Goal: Task Accomplishment & Management: Manage account settings

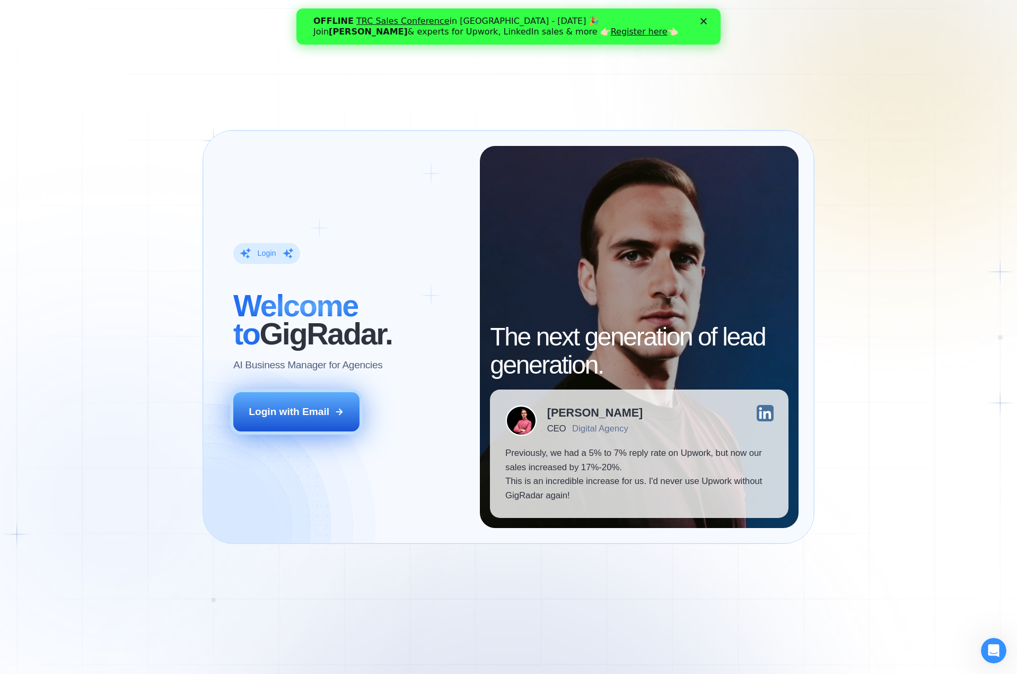
click at [323, 397] on button "Login with Email" at bounding box center [296, 411] width 126 height 39
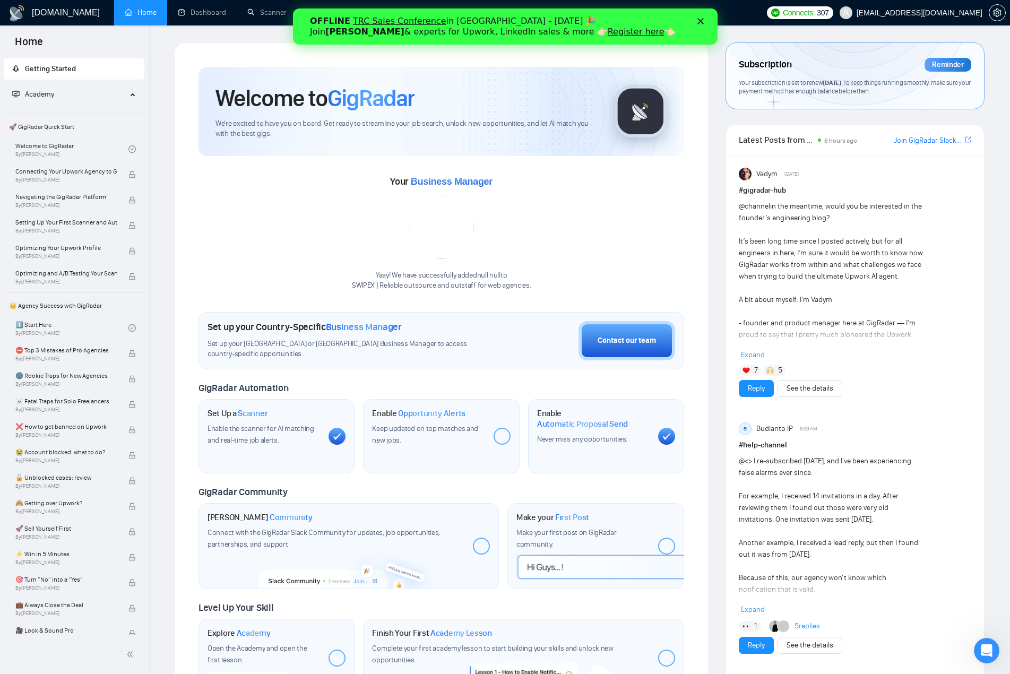
click at [703, 20] on div "Закрити" at bounding box center [702, 21] width 11 height 6
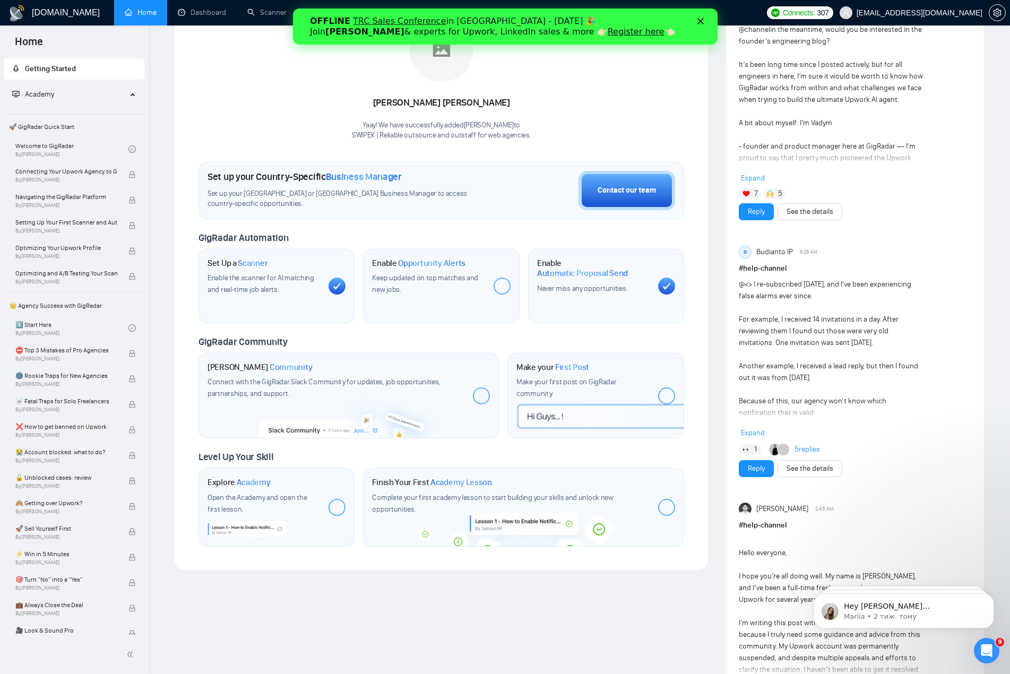
scroll to position [53, 0]
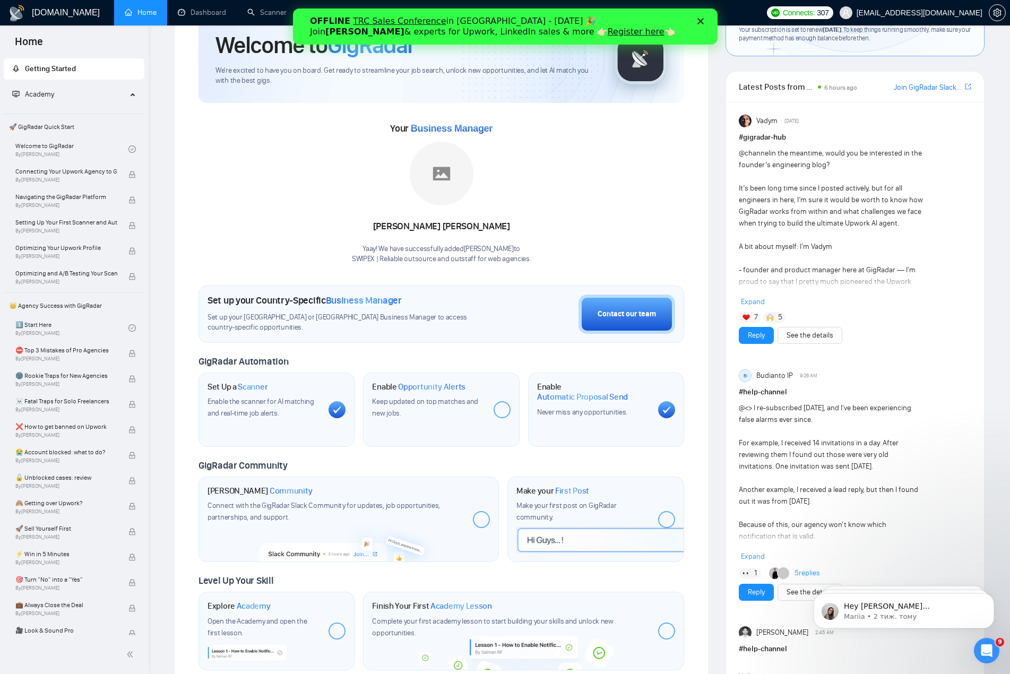
click at [700, 21] on polygon "Закрити" at bounding box center [700, 21] width 6 height 6
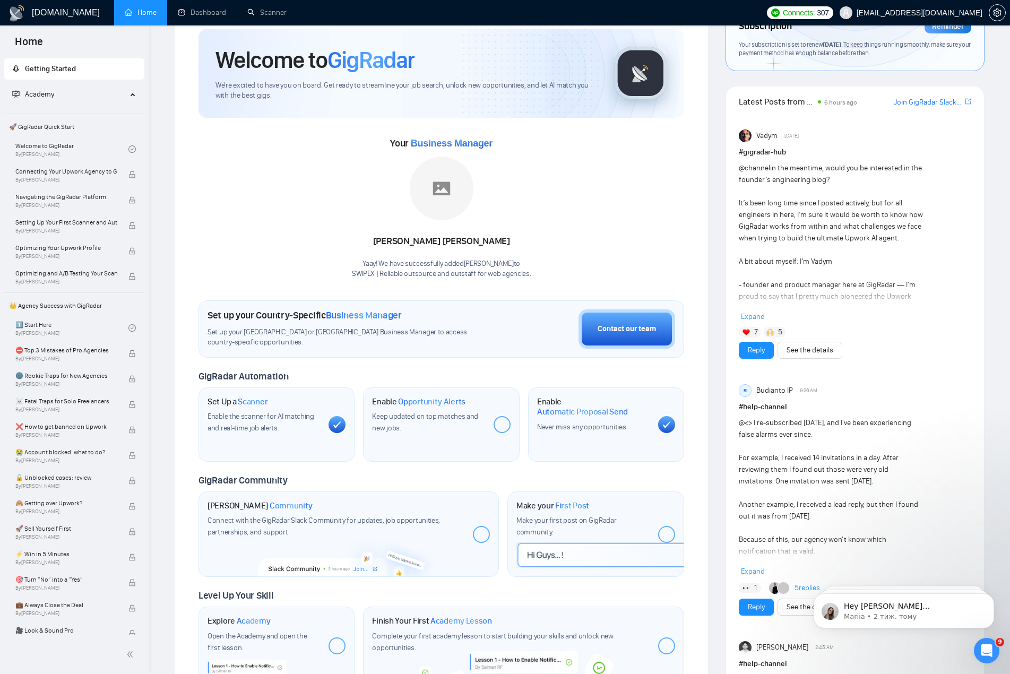
scroll to position [0, 0]
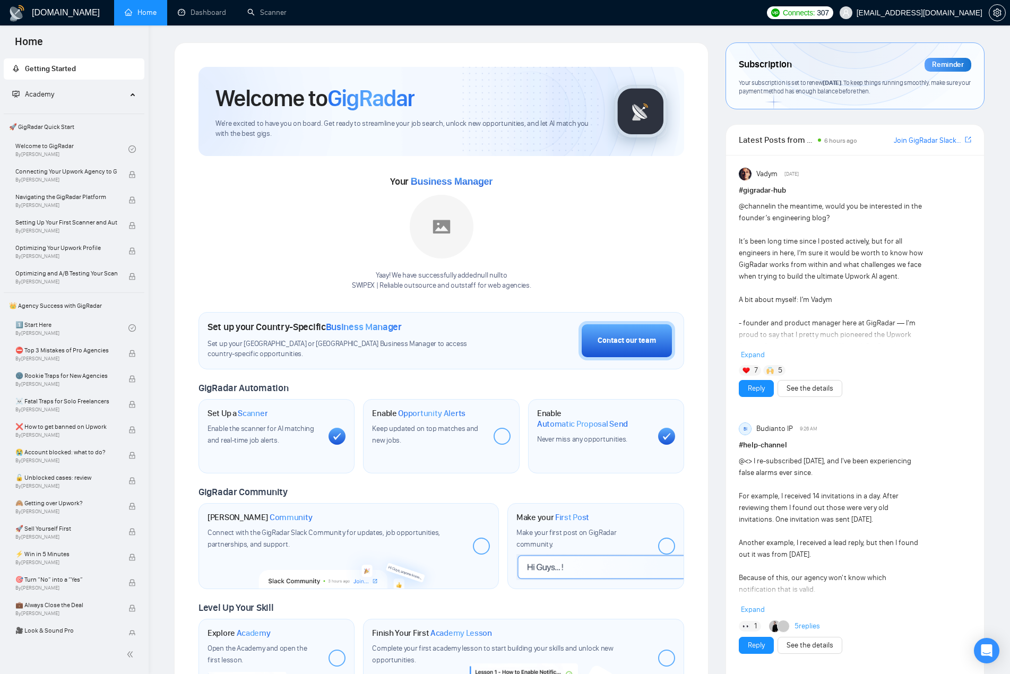
click at [326, 199] on div "Your Business Manager Yaay! We have successfully added null null to SWIPEX | Re…" at bounding box center [440, 232] width 485 height 118
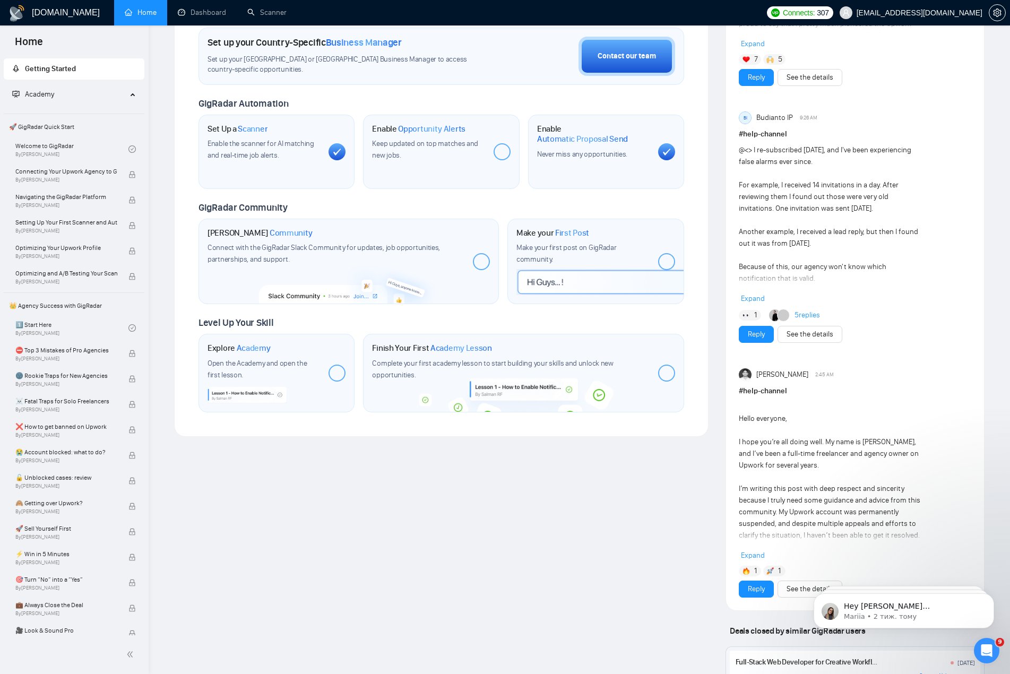
scroll to position [318, 0]
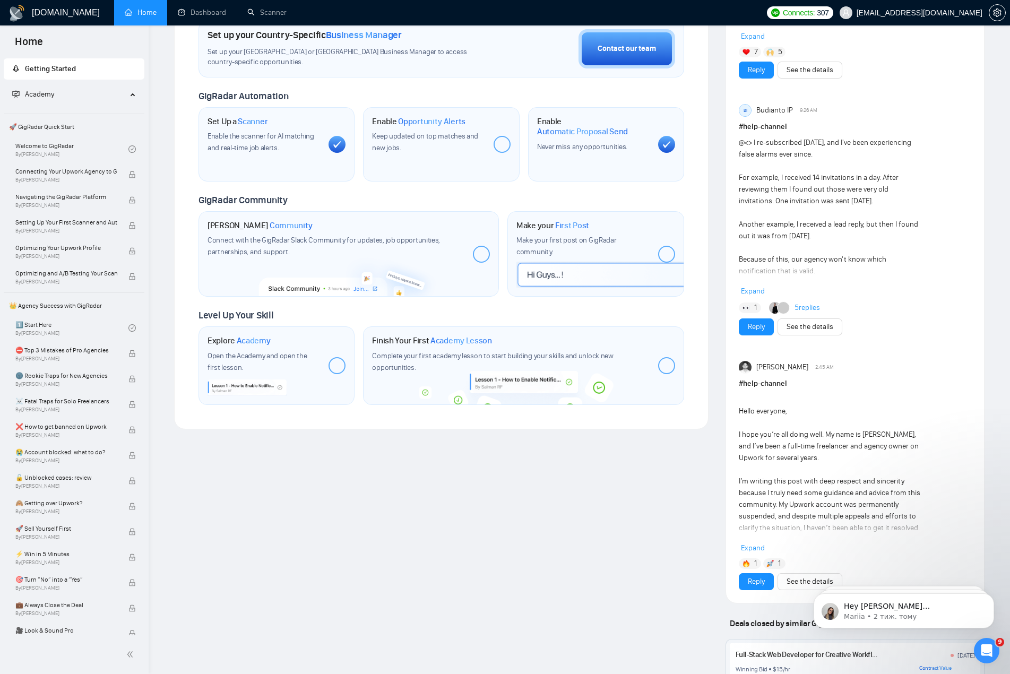
drag, startPoint x: 544, startPoint y: 581, endPoint x: 549, endPoint y: 654, distance: 72.8
click at [544, 581] on div "Welcome to GigRadar We're excited to have you on board. Get ready to streamline…" at bounding box center [441, 337] width 551 height 1227
click at [902, 614] on p "Mariia • 2 тиж. тому" at bounding box center [911, 617] width 137 height 10
click at [514, 490] on div "Welcome to GigRadar We're excited to have you on board. Get ready to streamline…" at bounding box center [441, 337] width 551 height 1227
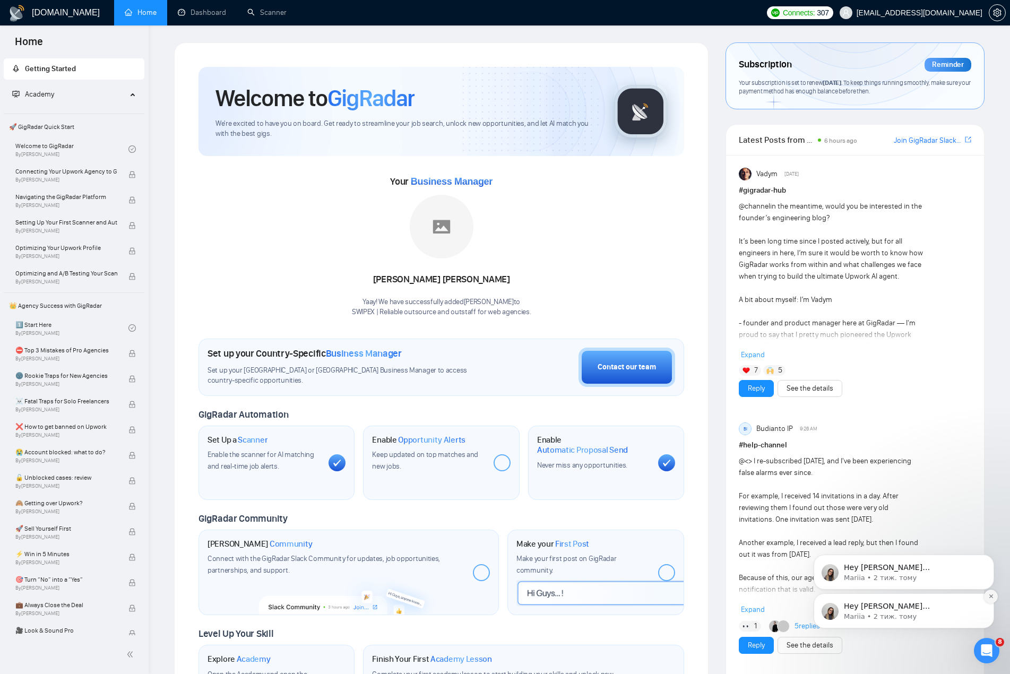
click at [990, 596] on icon "Dismiss notification" at bounding box center [991, 596] width 6 height 6
click at [988, 597] on icon "Dismiss notification" at bounding box center [991, 596] width 6 height 6
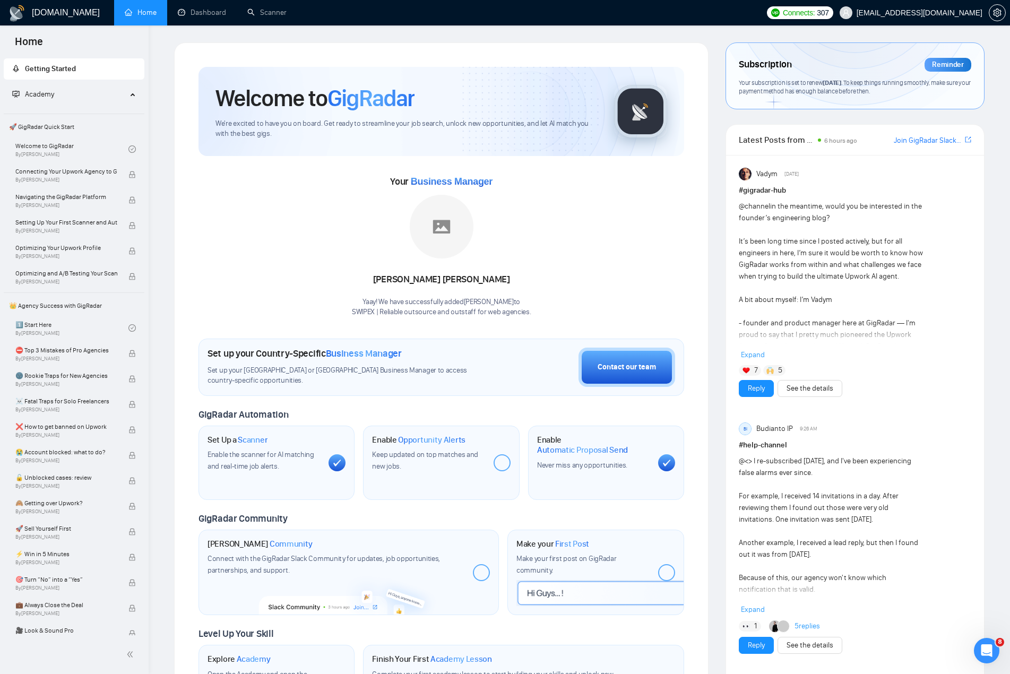
click at [857, 90] on span "Your subscription is set to renew today . To keep things running smoothly, make…" at bounding box center [854, 87] width 232 height 17
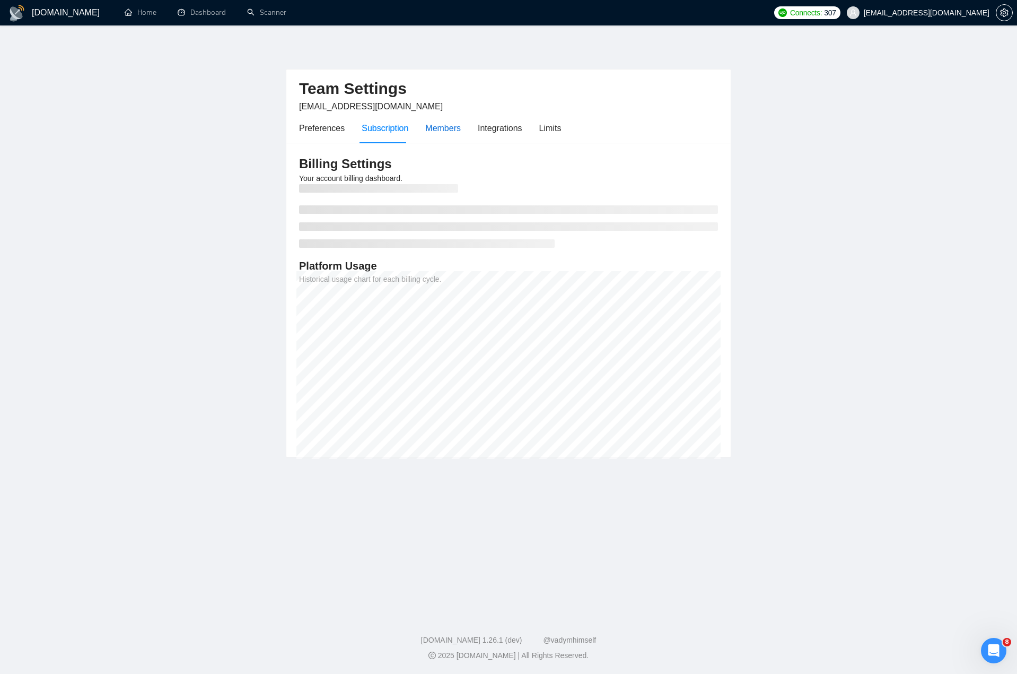
click at [451, 133] on div "Members" at bounding box center [443, 127] width 36 height 13
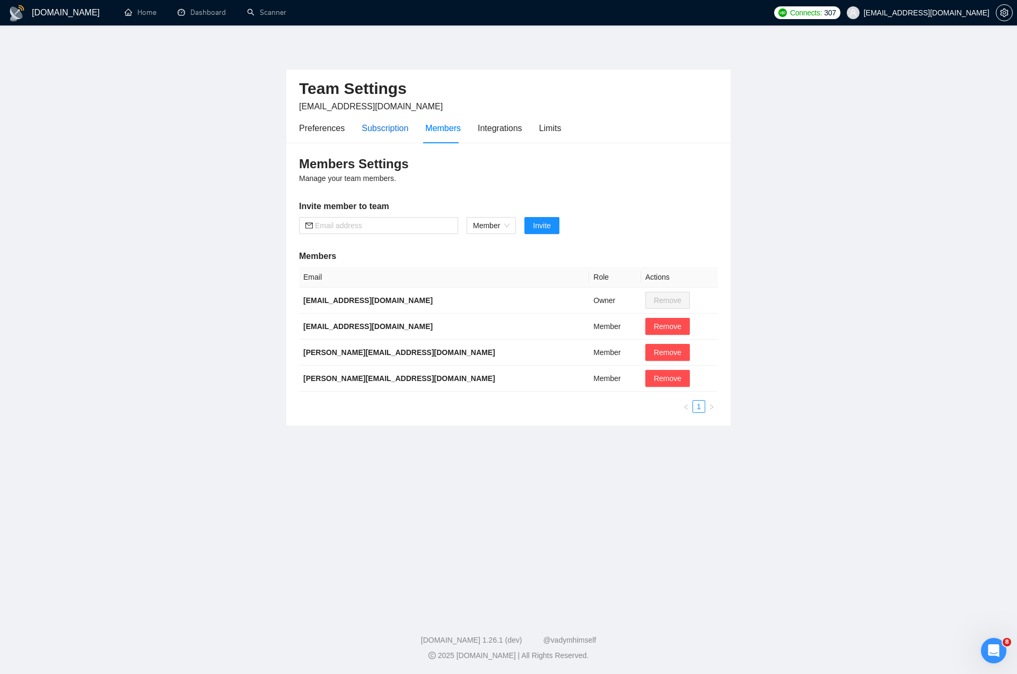
click at [386, 129] on div "Subscription" at bounding box center [385, 127] width 47 height 13
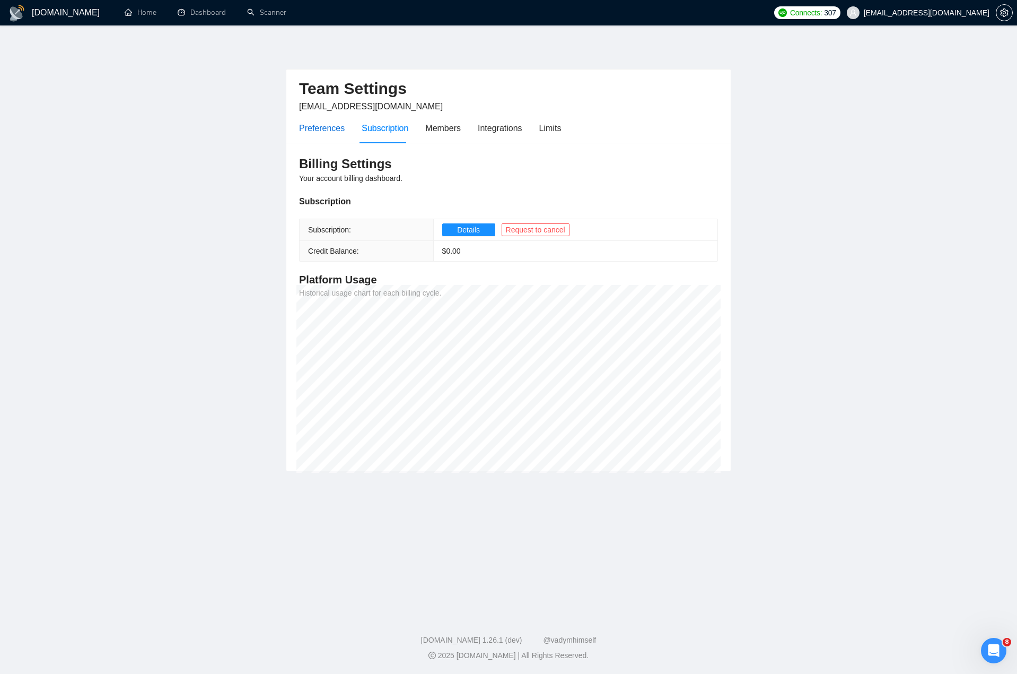
click at [333, 131] on div "Preferences" at bounding box center [322, 127] width 46 height 13
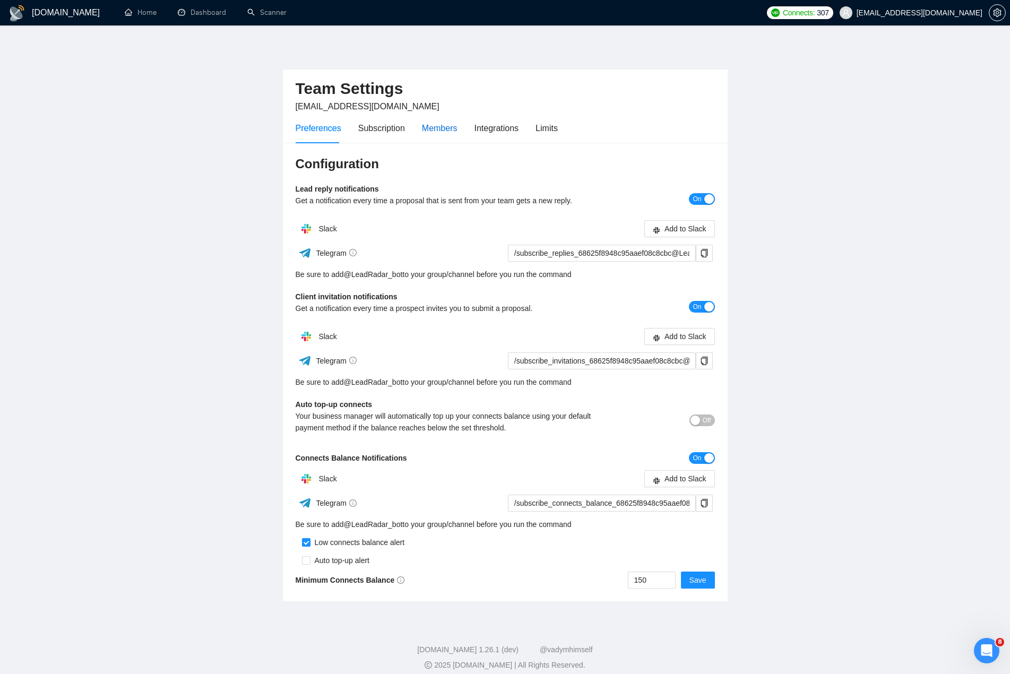
click at [431, 134] on div "Members" at bounding box center [440, 127] width 36 height 13
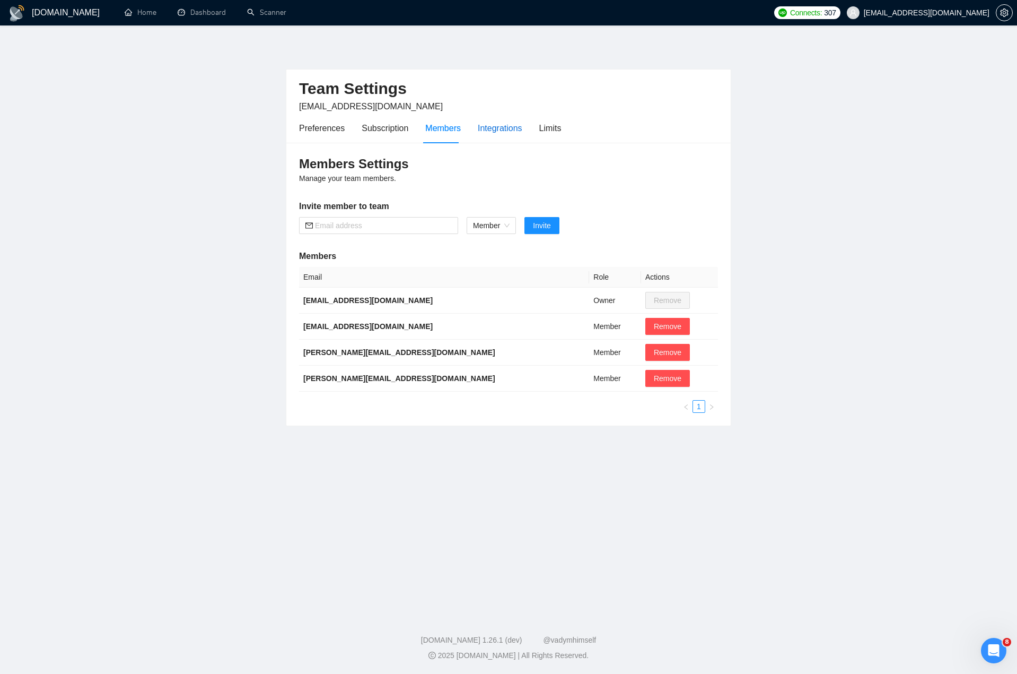
click at [489, 134] on div "Integrations" at bounding box center [500, 127] width 45 height 13
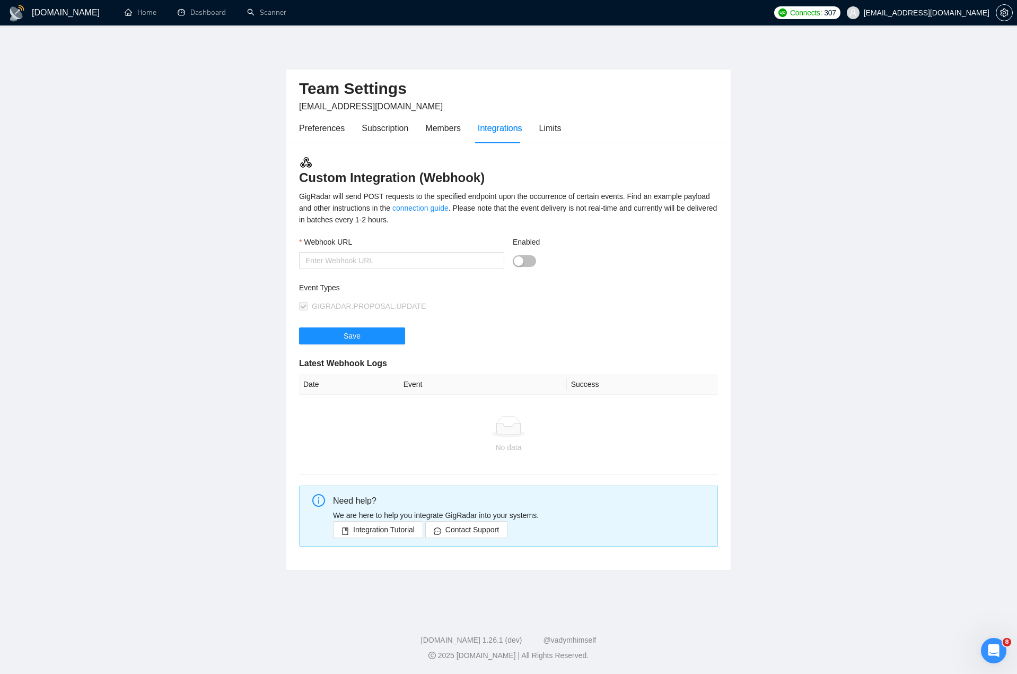
click at [534, 131] on div "Preferences Subscription Members Integrations Limits" at bounding box center [430, 128] width 262 height 30
click at [542, 131] on div "Limits" at bounding box center [551, 127] width 22 height 13
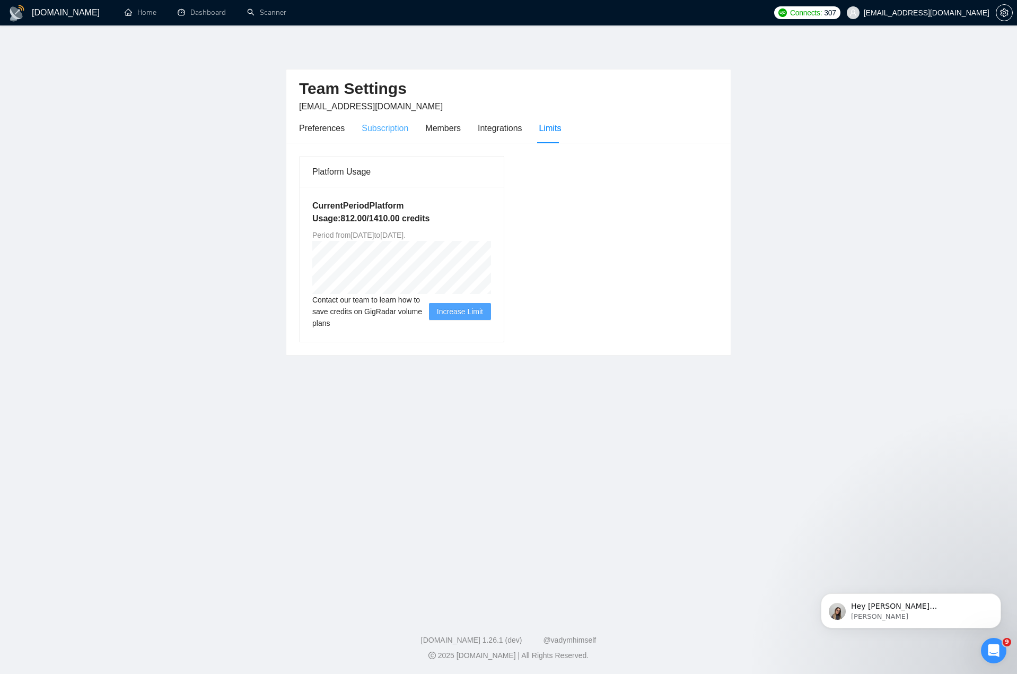
click at [375, 138] on div "Subscription" at bounding box center [385, 128] width 47 height 30
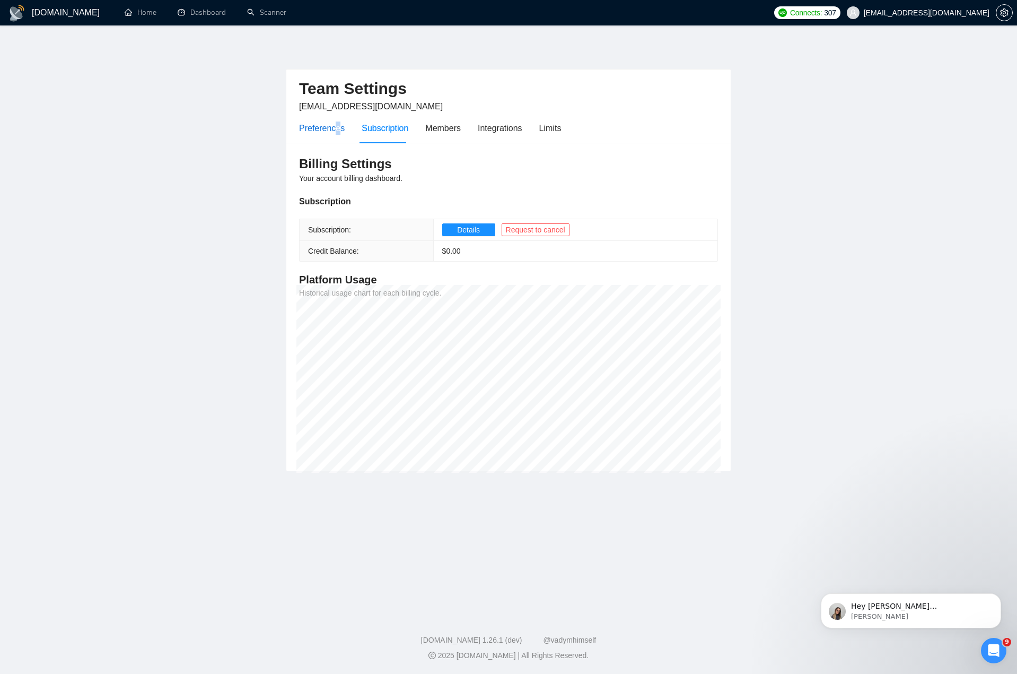
click at [335, 133] on div "Preferences" at bounding box center [322, 127] width 46 height 13
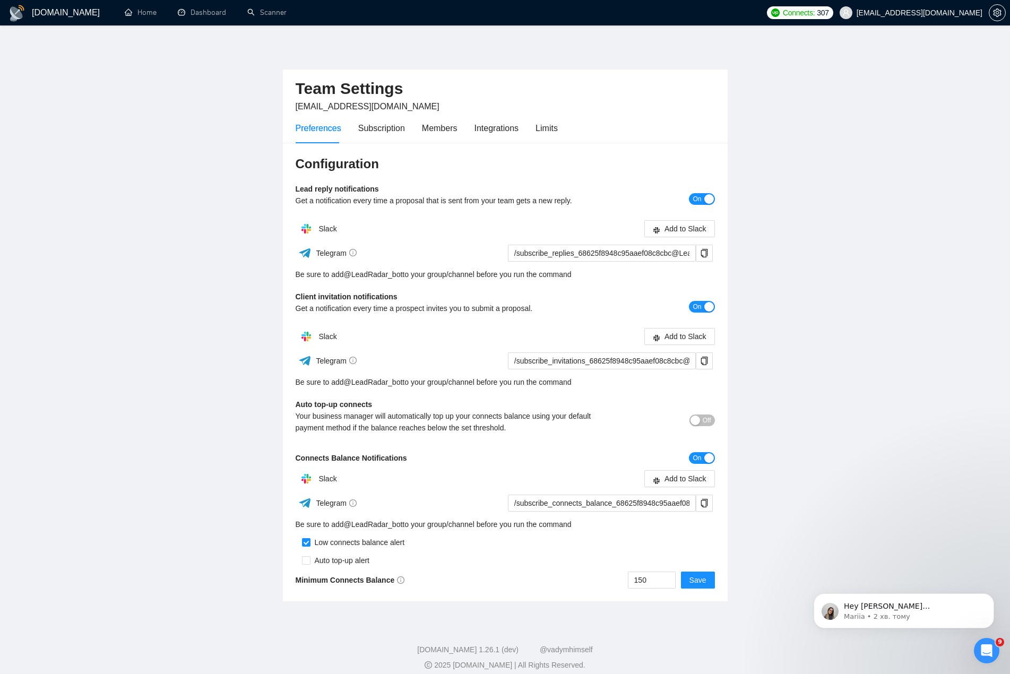
click at [787, 298] on main "Team Settings andrii.babii@swipex.ua Preferences Subscription Members Integrati…" at bounding box center [505, 321] width 976 height 559
click at [779, 149] on main "Team Settings andrii.babii@swipex.ua Preferences Subscription Members Integrati…" at bounding box center [505, 321] width 976 height 559
click at [773, 128] on main "Team Settings andrii.babii@swipex.ua Preferences Subscription Members Integrati…" at bounding box center [505, 321] width 976 height 559
click at [834, 63] on main "Team Settings andrii.babii@swipex.ua Preferences Subscription Members Integrati…" at bounding box center [505, 321] width 976 height 559
click at [850, 65] on main "Team Settings andrii.babii@swipex.ua Preferences Subscription Members Integrati…" at bounding box center [505, 321] width 976 height 559
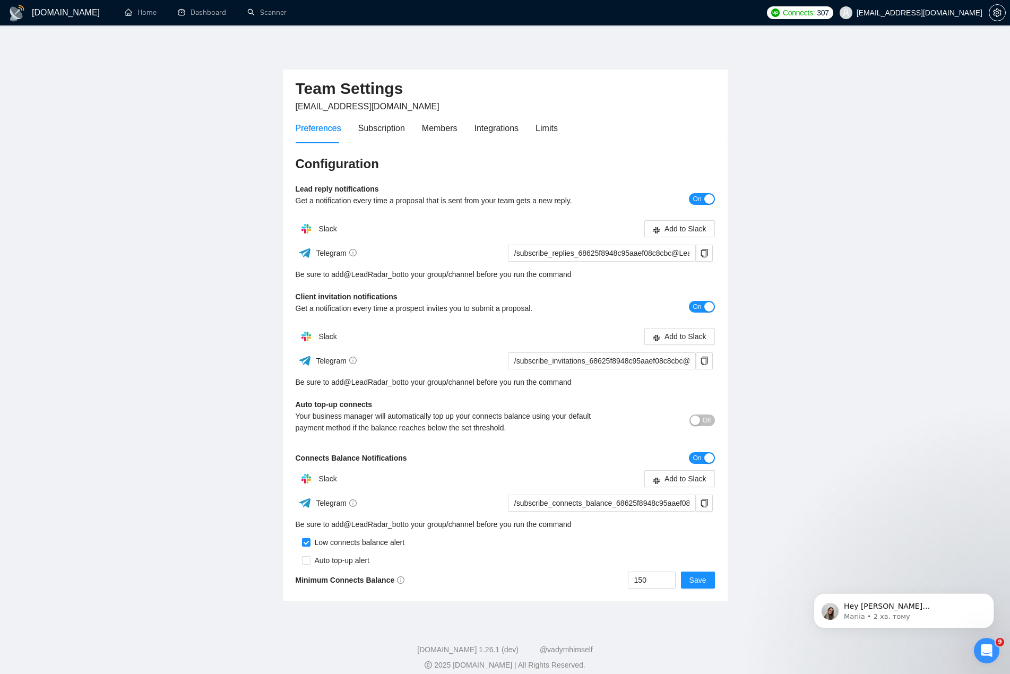
click at [856, 60] on main "Team Settings andrii.babii@swipex.ua Preferences Subscription Members Integrati…" at bounding box center [505, 321] width 976 height 559
click at [997, 12] on icon "setting" at bounding box center [997, 12] width 8 height 8
click at [214, 59] on main "Team Settings andrii.babii@swipex.ua Preferences Subscription Members Integrati…" at bounding box center [505, 321] width 976 height 559
click at [299, 44] on div "Team Settings andrii.babii@swipex.ua Preferences Subscription Members Integrati…" at bounding box center [505, 321] width 446 height 559
click at [802, 242] on main "Team Settings andrii.babii@swipex.ua Preferences Subscription Members Integrati…" at bounding box center [505, 321] width 976 height 559
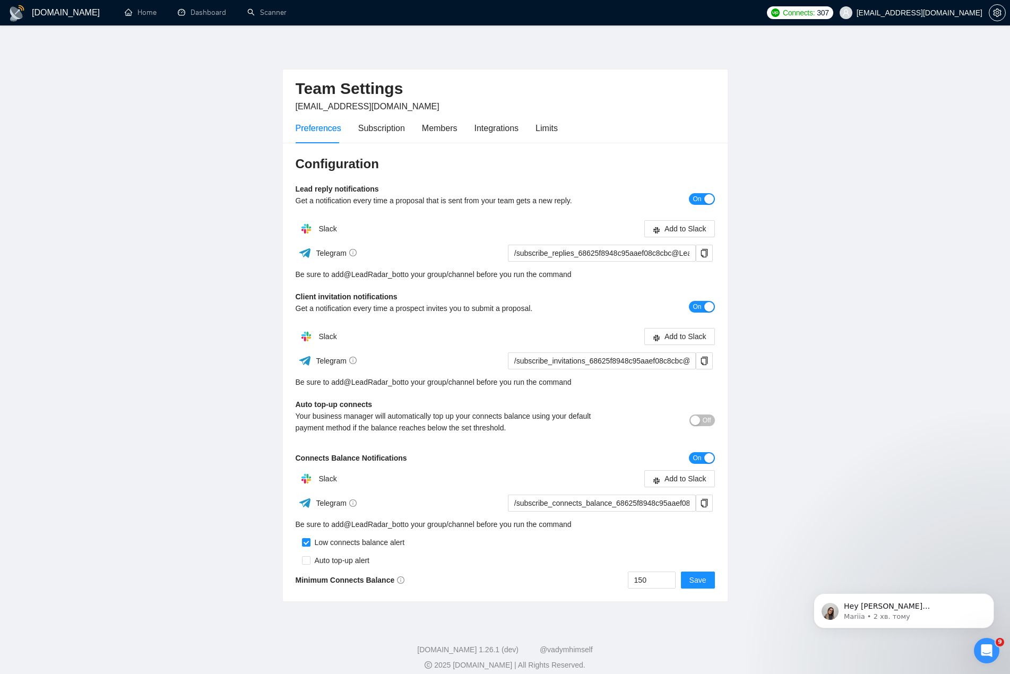
click at [787, 230] on main "Team Settings andrii.babii@swipex.ua Preferences Subscription Members Integrati…" at bounding box center [505, 321] width 976 height 559
click at [807, 227] on main "Team Settings andrii.babii@swipex.ua Preferences Subscription Members Integrati…" at bounding box center [505, 321] width 976 height 559
click at [702, 659] on div "GigRadar.io 1.26.1 (dev) @vadymhimself 2025 GigRadar.io | All Rights Reserved." at bounding box center [505, 657] width 1010 height 27
click at [858, 528] on main "Team Settings andrii.babii@swipex.ua Preferences Subscription Members Integrati…" at bounding box center [505, 321] width 976 height 559
click at [773, 571] on main "Team Settings andrii.babii@swipex.ua Preferences Subscription Members Integrati…" at bounding box center [505, 321] width 976 height 559
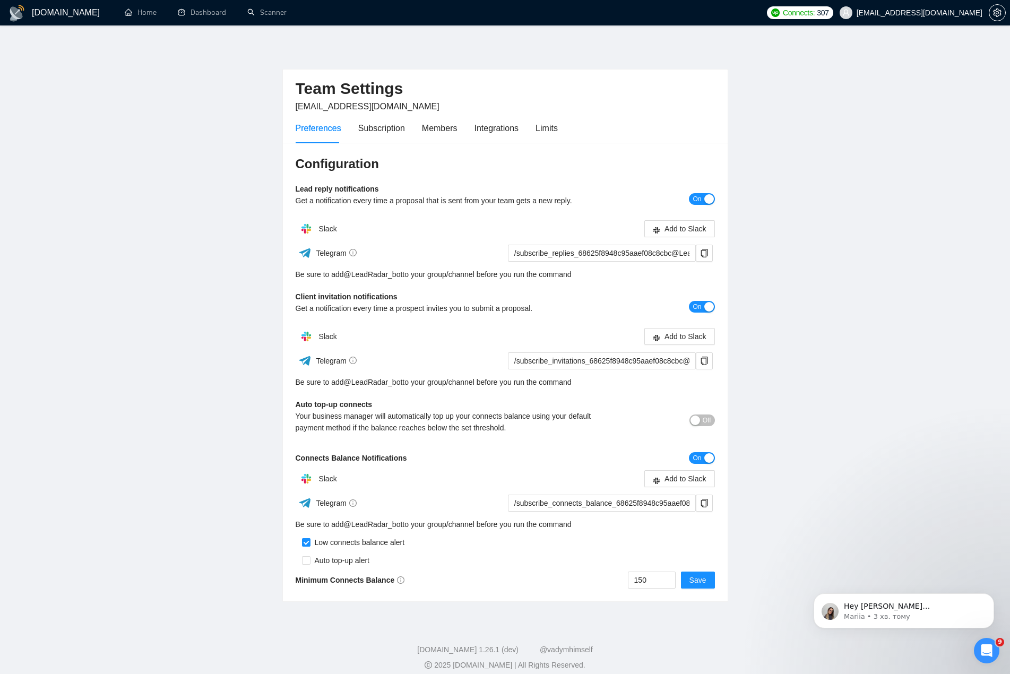
click at [869, 62] on main "Team Settings andrii.babii@swipex.ua Preferences Subscription Members Integrati…" at bounding box center [505, 321] width 976 height 559
